Goal: Navigation & Orientation: Go to known website

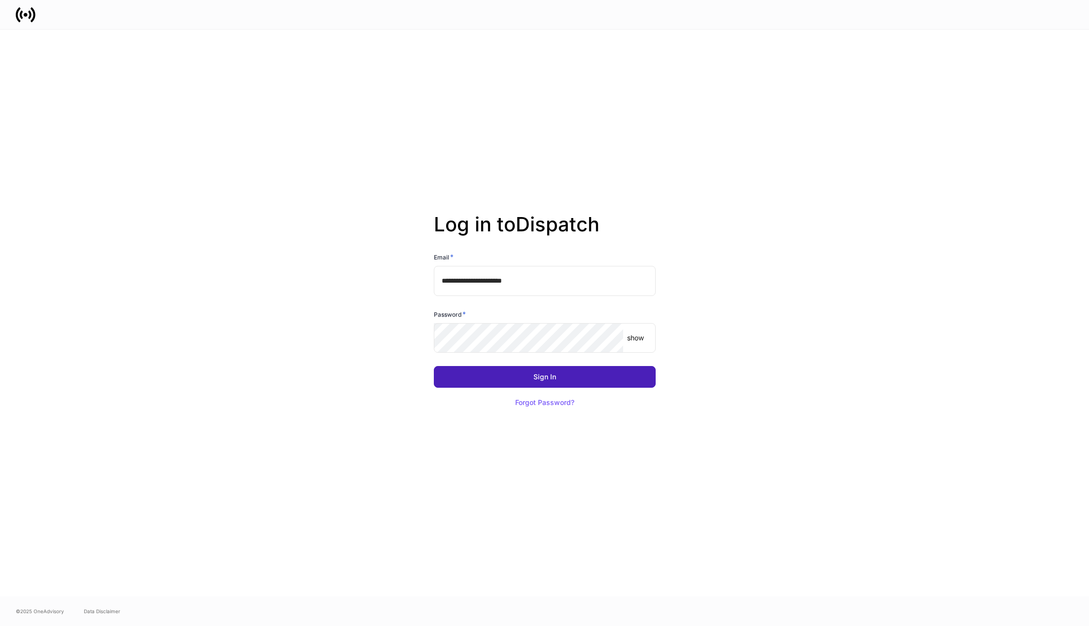
click at [526, 374] on button "Sign In" at bounding box center [545, 377] width 222 height 22
